Goal: Information Seeking & Learning: Stay updated

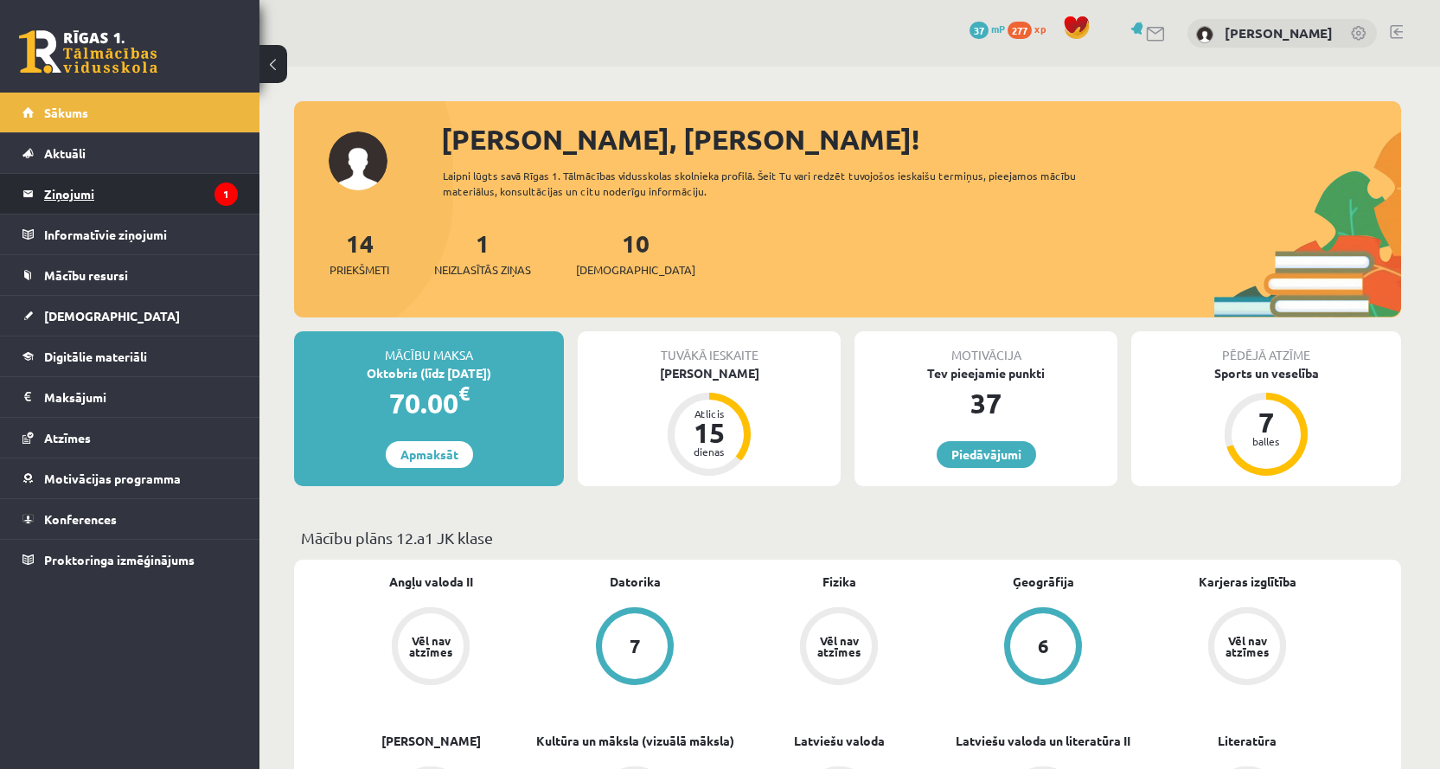
click at [156, 192] on legend "Ziņojumi 1" at bounding box center [141, 194] width 194 height 40
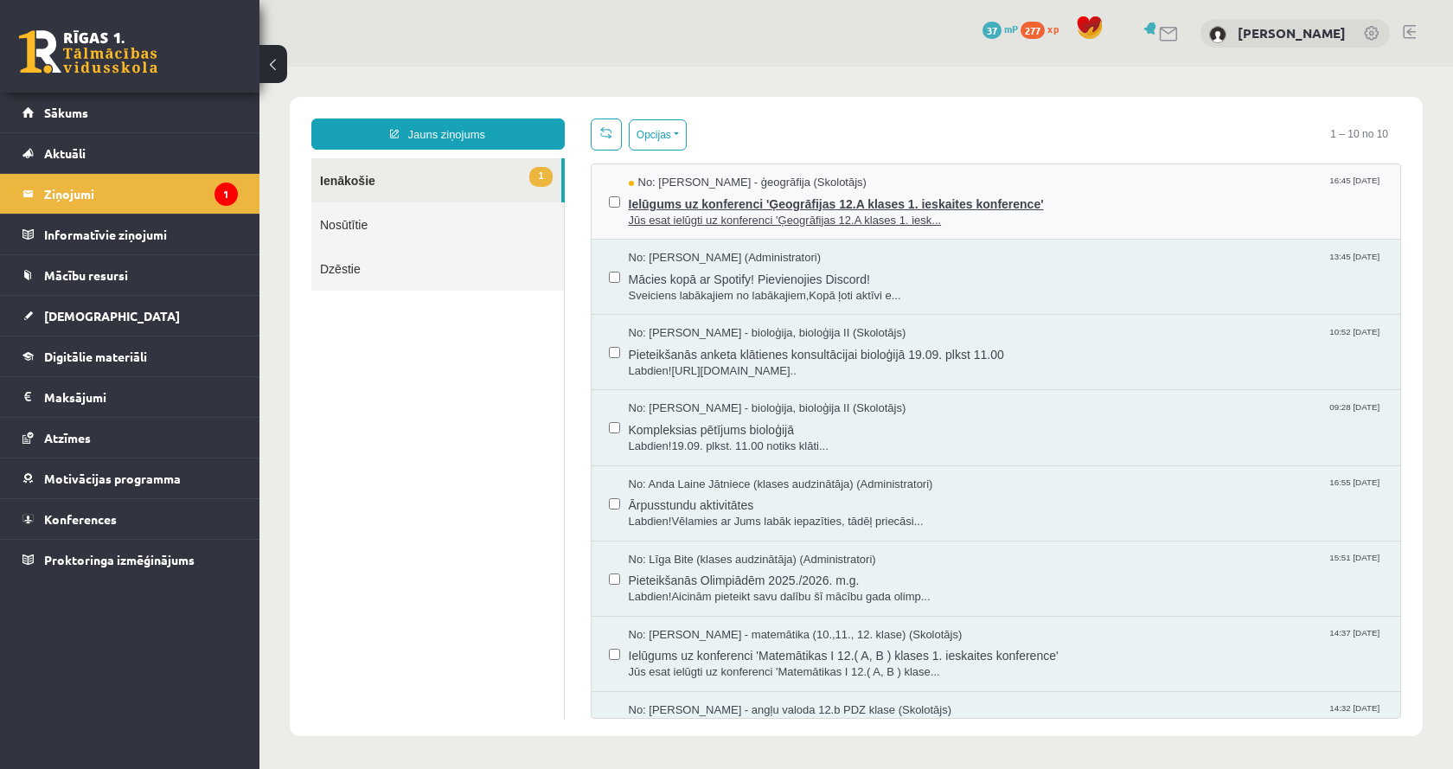
click at [704, 220] on span "Jūs esat ielūgti uz konferenci 'Ģeogrāfijas 12.A klases 1. iesk..." at bounding box center [1006, 221] width 755 height 16
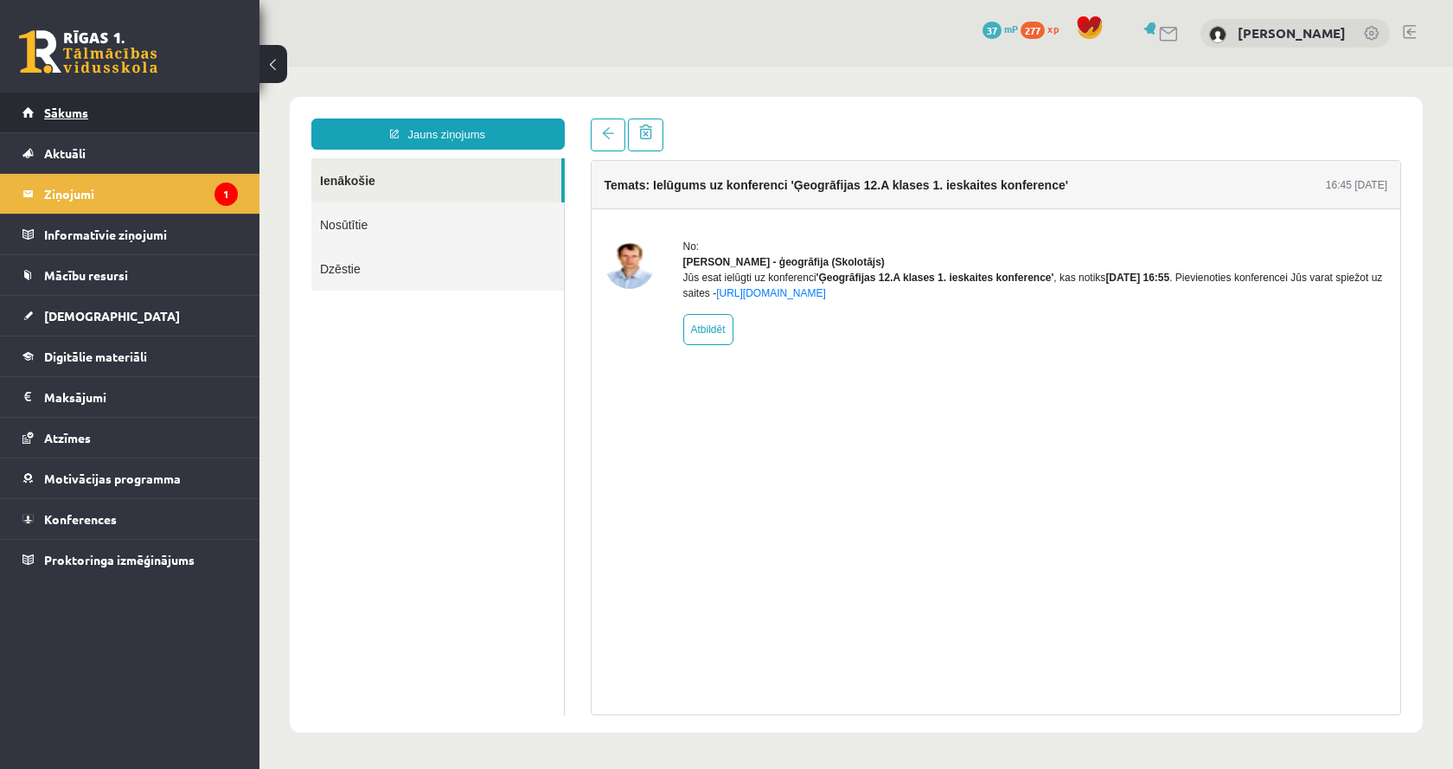
click at [99, 110] on link "Sākums" at bounding box center [129, 113] width 215 height 40
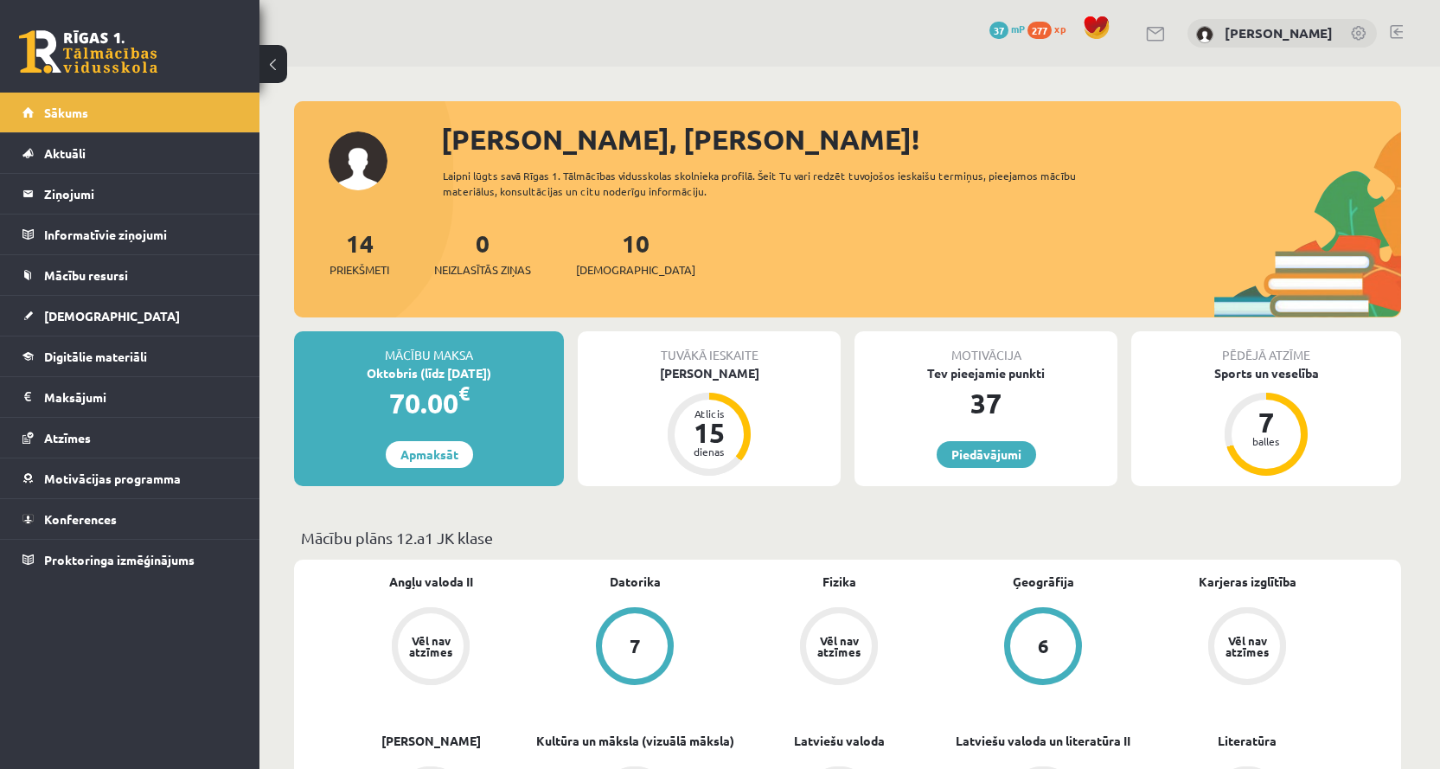
click at [480, 24] on div "0 Dāvanas 37 mP 277 xp Aleksandrs Demidenko" at bounding box center [849, 33] width 1180 height 67
